Goal: Information Seeking & Learning: Learn about a topic

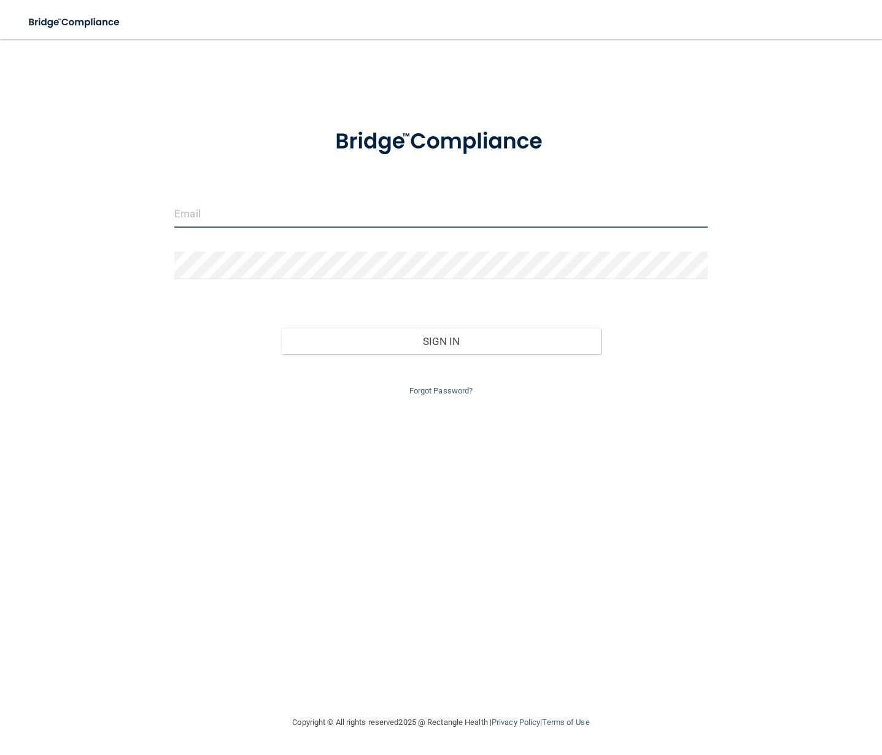
type input "[EMAIL_ADDRESS][DOMAIN_NAME]"
click at [306, 224] on input "[EMAIL_ADDRESS][DOMAIN_NAME]" at bounding box center [441, 214] width 534 height 28
drag, startPoint x: 308, startPoint y: 217, endPoint x: 177, endPoint y: 219, distance: 131.4
click at [177, 219] on input "[EMAIL_ADDRESS][DOMAIN_NAME]" at bounding box center [441, 214] width 534 height 28
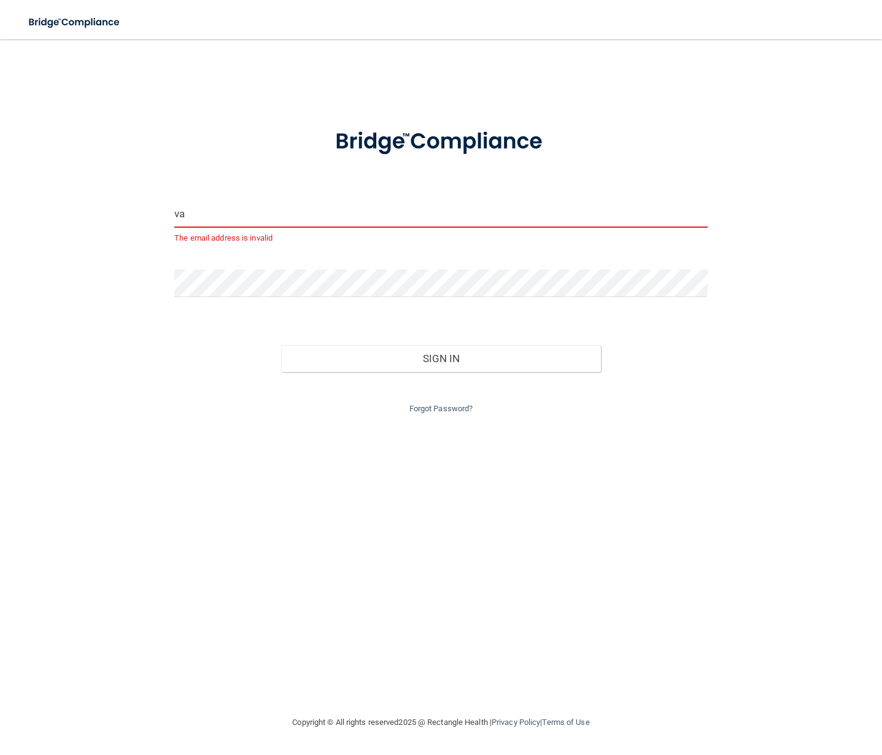
type input "[EMAIL_ADDRESS][US_STATE][DOMAIN_NAME]"
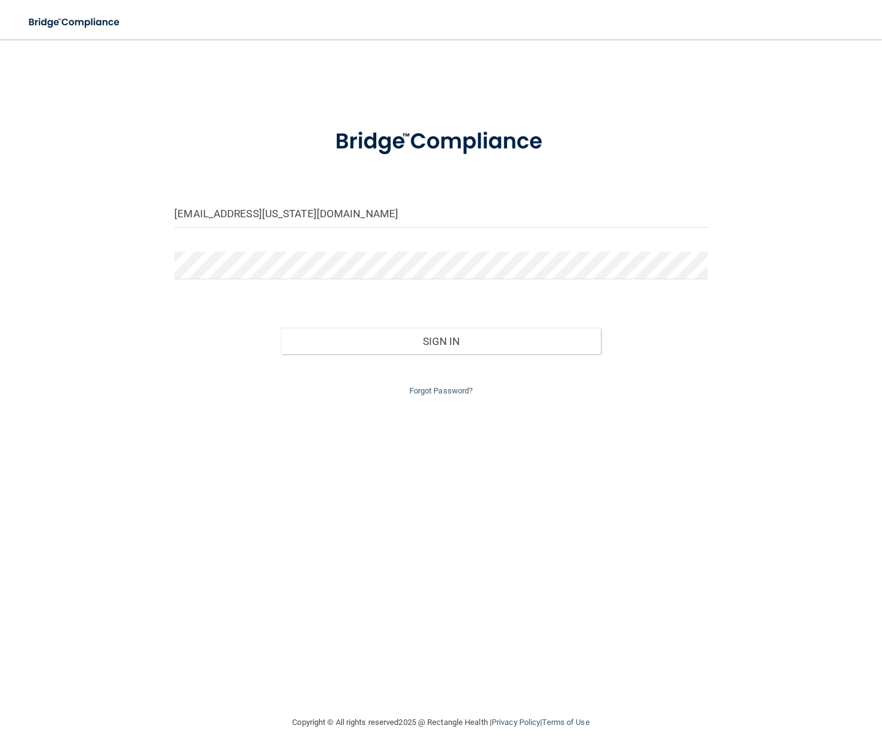
click at [248, 279] on div at bounding box center [441, 270] width 552 height 37
click at [162, 271] on div "[EMAIL_ADDRESS][US_STATE][DOMAIN_NAME] Invalid email/password. You don't have p…" at bounding box center [441, 377] width 833 height 651
click at [281, 328] on button "Sign In" at bounding box center [441, 341] width 320 height 27
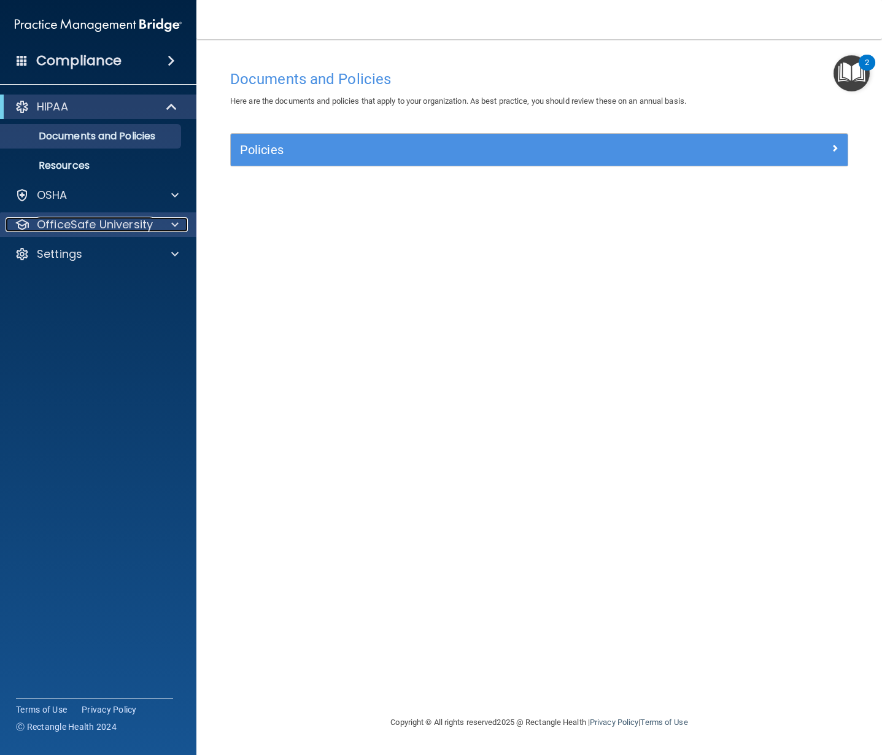
click at [76, 224] on p "OfficeSafe University" at bounding box center [95, 224] width 116 height 15
click at [76, 223] on p "OfficeSafe University" at bounding box center [95, 224] width 116 height 15
drag, startPoint x: 76, startPoint y: 223, endPoint x: 79, endPoint y: 237, distance: 13.7
click at [77, 224] on p "OfficeSafe University" at bounding box center [95, 224] width 116 height 15
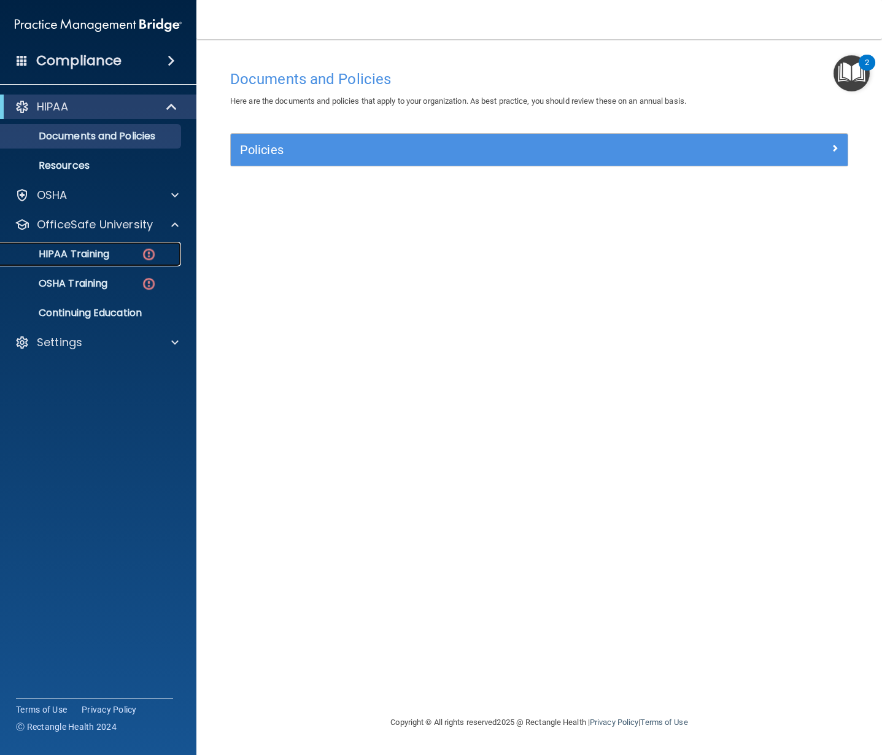
click at [79, 253] on p "HIPAA Training" at bounding box center [58, 254] width 101 height 12
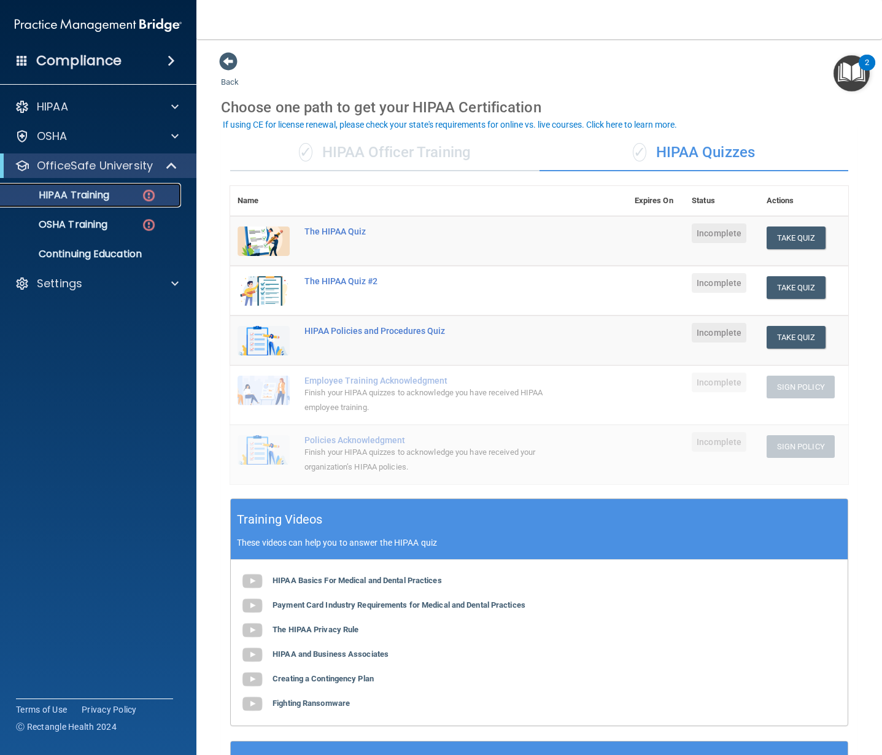
click at [97, 195] on p "HIPAA Training" at bounding box center [58, 195] width 101 height 12
click at [362, 164] on div "✓ HIPAA Officer Training" at bounding box center [384, 152] width 309 height 37
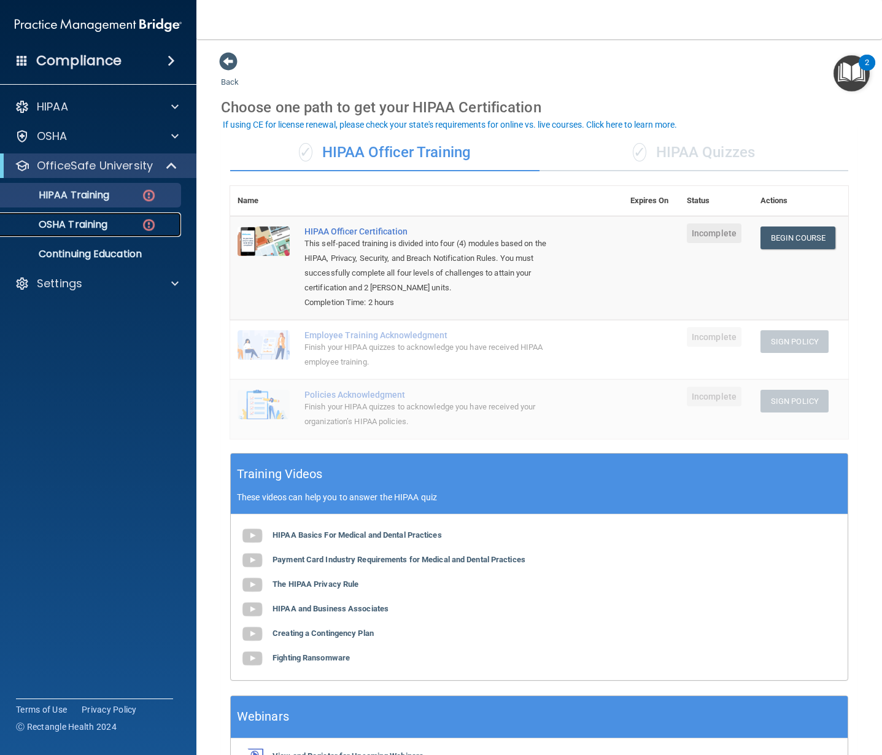
click at [96, 233] on link "OSHA Training" at bounding box center [84, 224] width 193 height 25
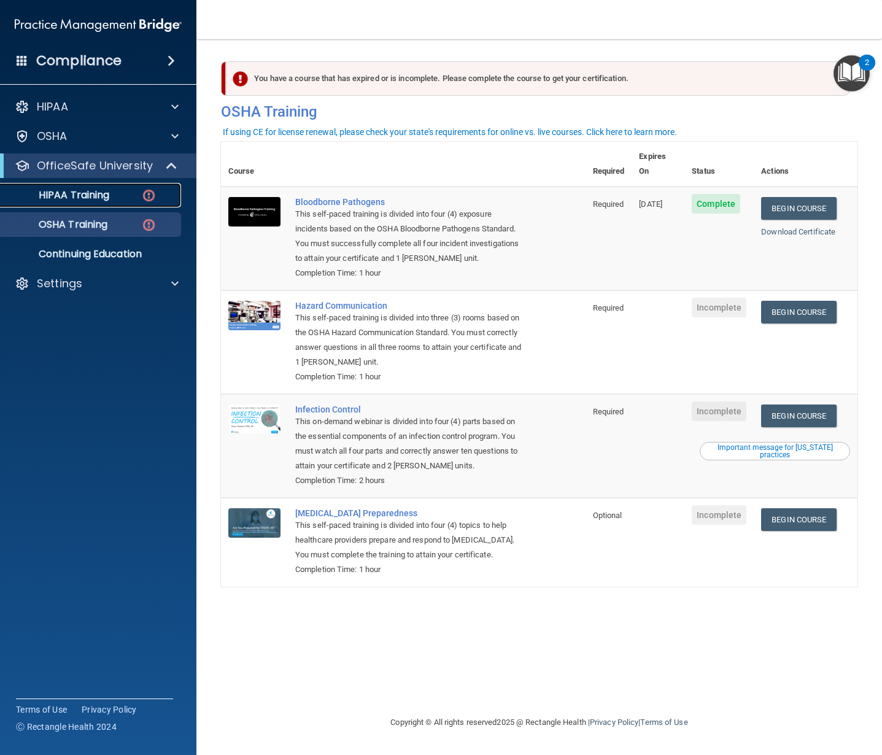
click at [98, 197] on p "HIPAA Training" at bounding box center [58, 195] width 101 height 12
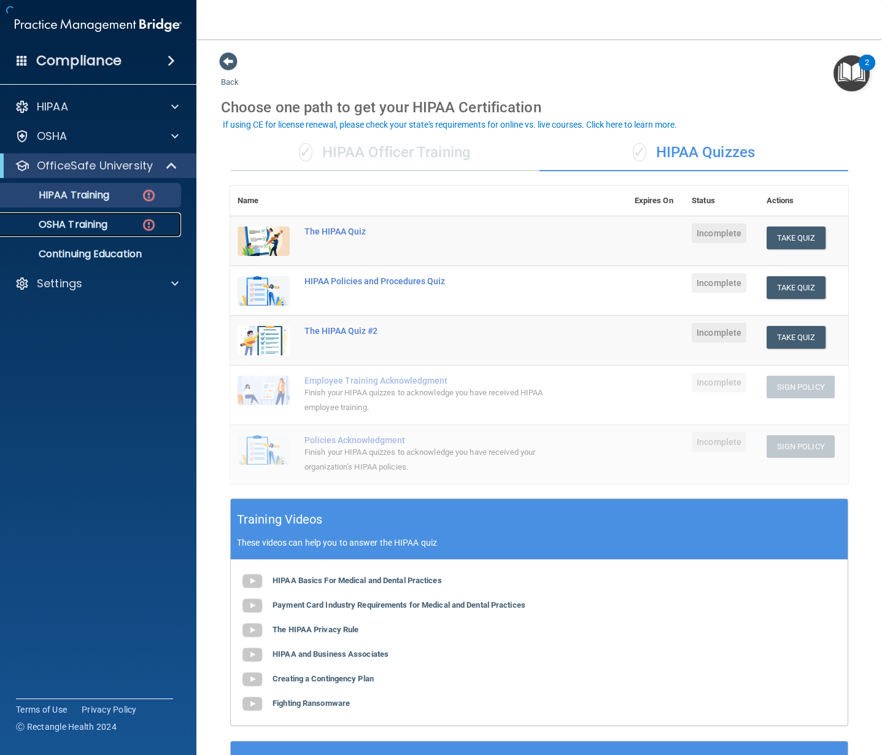
click at [100, 221] on p "OSHA Training" at bounding box center [57, 225] width 99 height 12
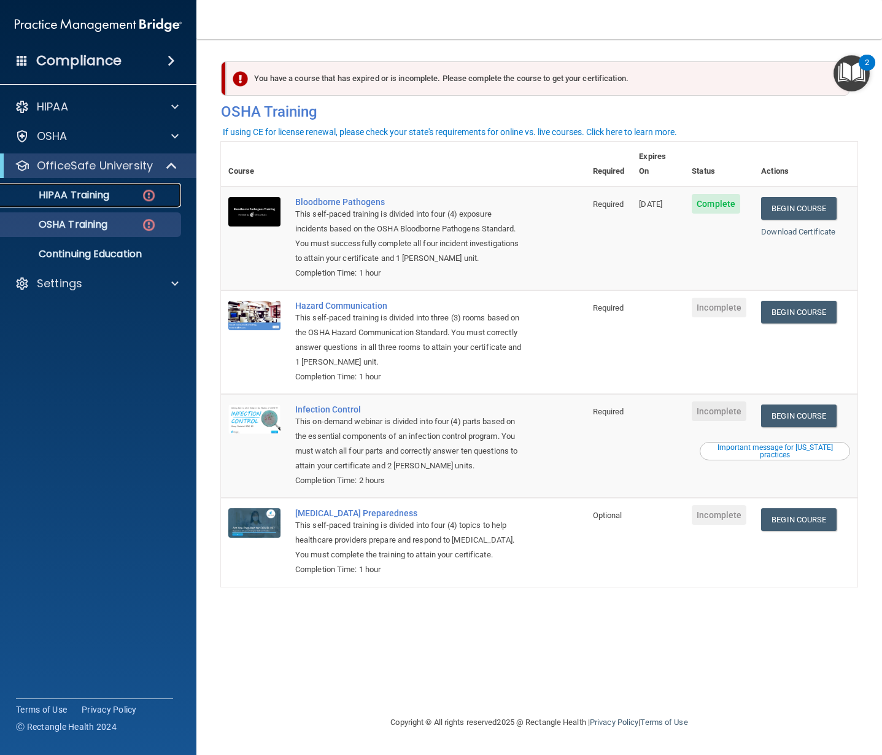
click at [88, 195] on p "HIPAA Training" at bounding box center [58, 195] width 101 height 12
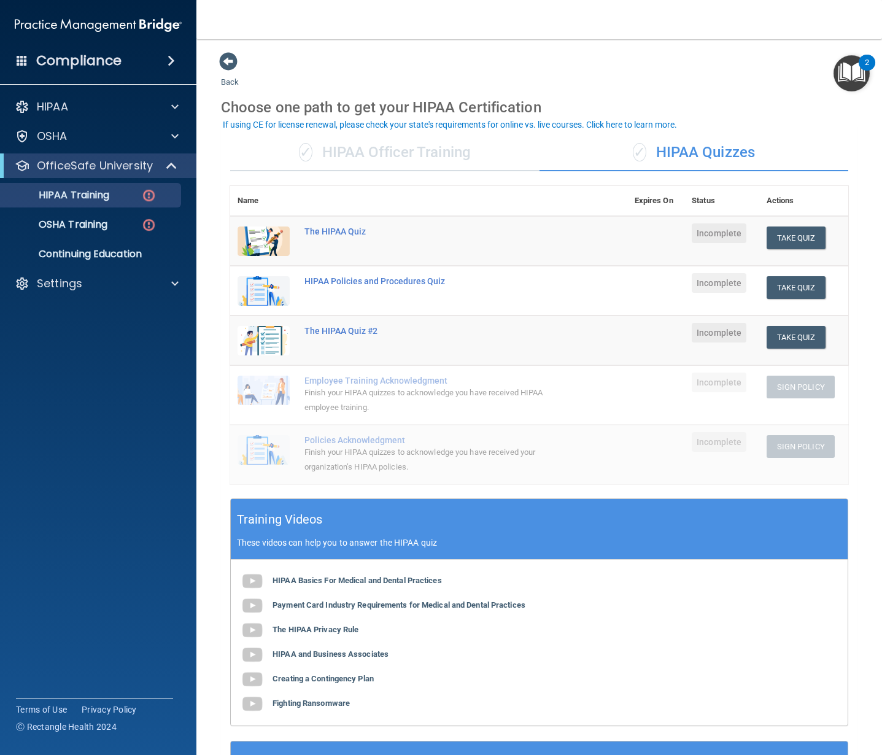
drag, startPoint x: 381, startPoint y: 139, endPoint x: 381, endPoint y: 146, distance: 6.8
click at [381, 139] on div "✓ HIPAA Officer Training" at bounding box center [384, 152] width 309 height 37
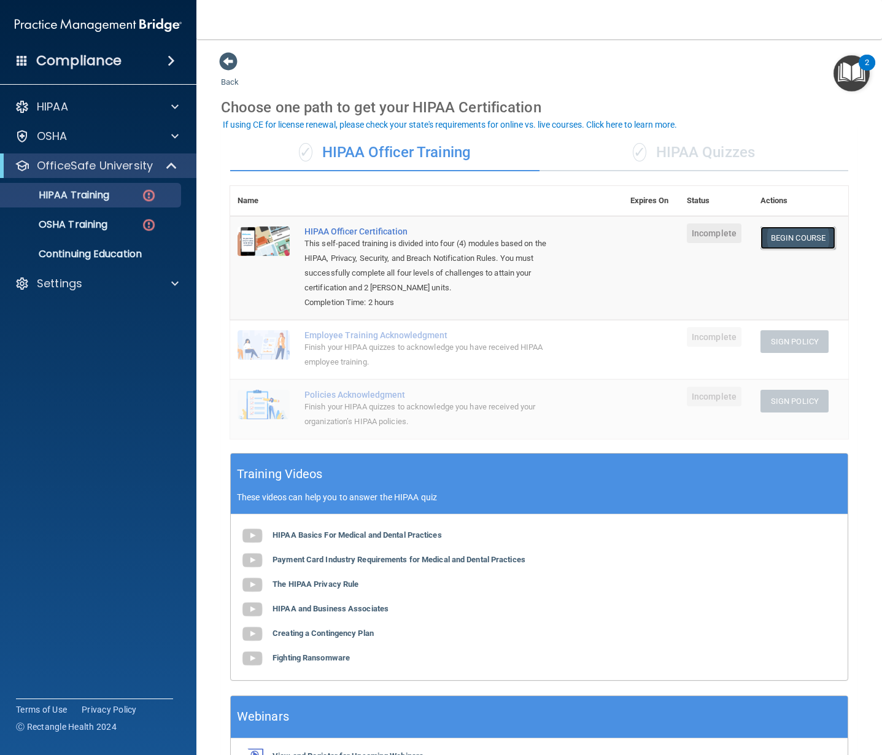
click at [773, 233] on link "Begin Course" at bounding box center [798, 238] width 75 height 23
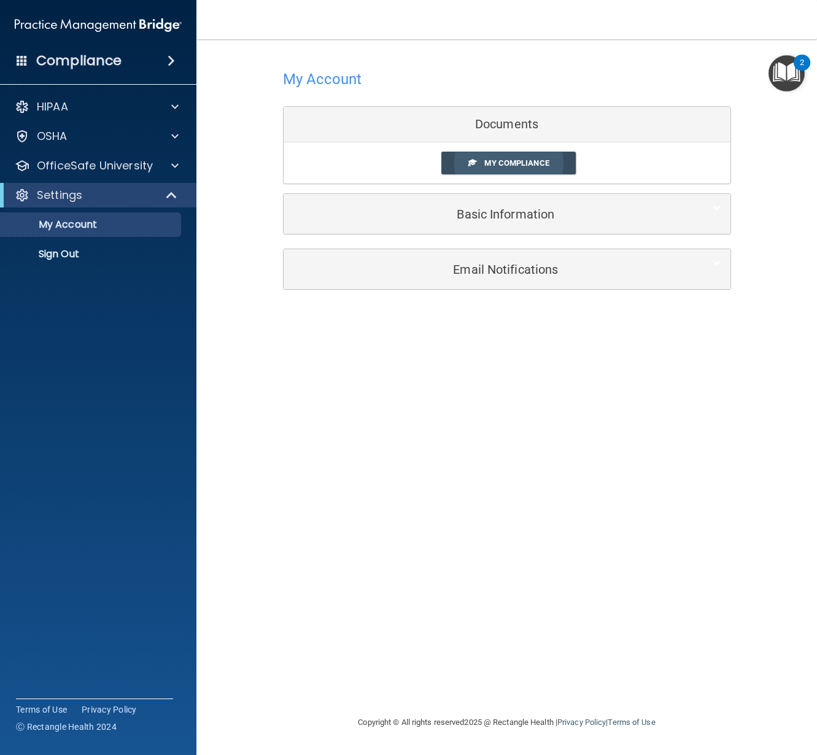
click at [483, 169] on link "My Compliance" at bounding box center [508, 163] width 134 height 23
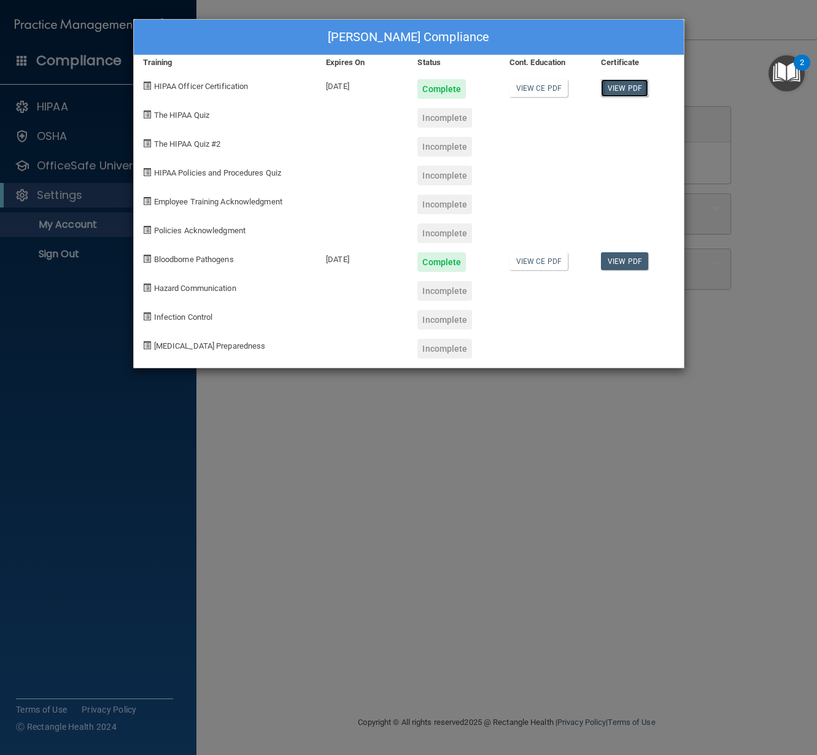
click at [624, 90] on link "View PDF" at bounding box center [624, 88] width 47 height 18
